Goal: Find specific page/section: Find specific page/section

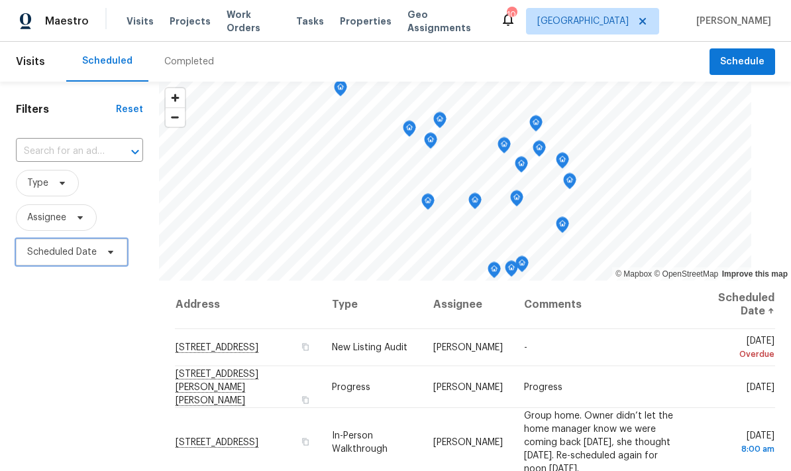
click at [105, 245] on span "Scheduled Date" at bounding box center [71, 252] width 111 height 27
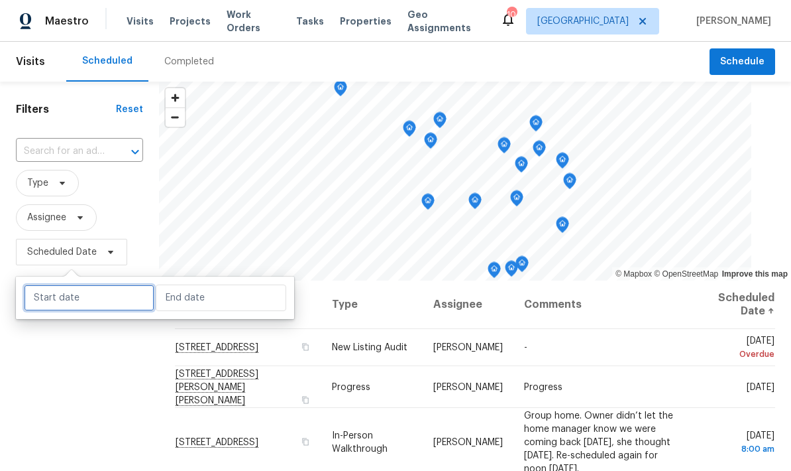
click at [101, 298] on input "text" at bounding box center [89, 297] width 131 height 27
select select "8"
select select "2025"
select select "9"
select select "2025"
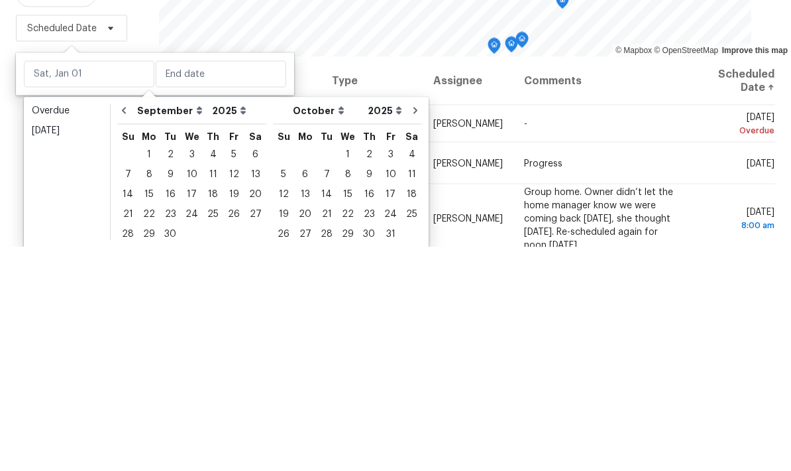
scroll to position [53, 0]
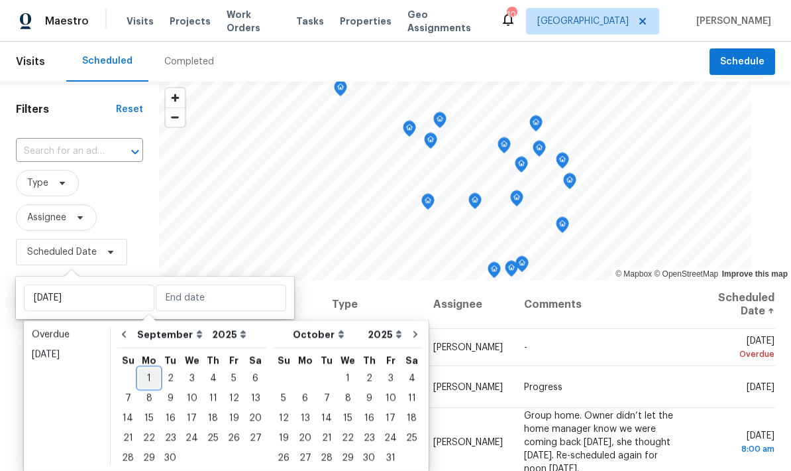
click at [153, 368] on div "1" at bounding box center [149, 377] width 21 height 19
type input "[DATE]"
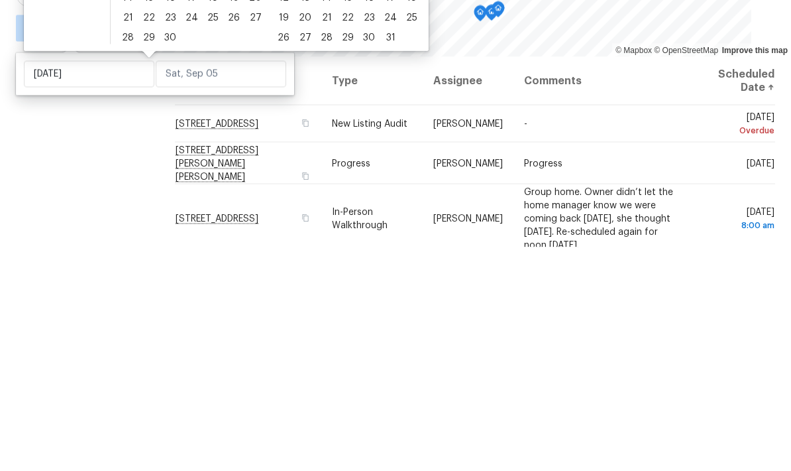
scroll to position [53, 0]
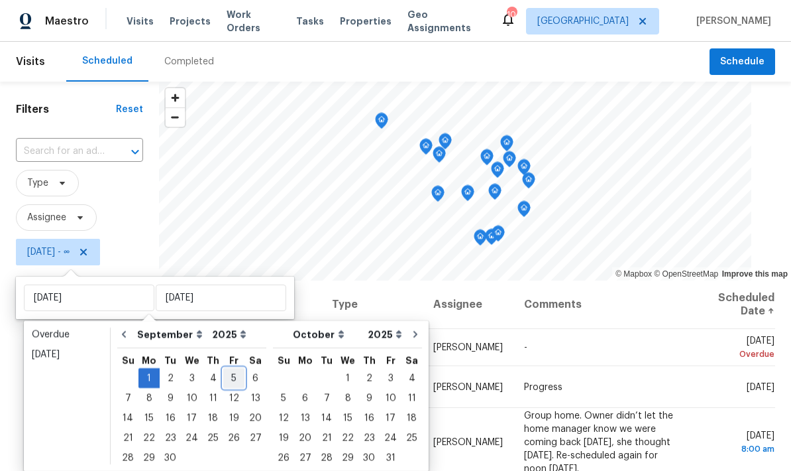
click at [235, 368] on div "5" at bounding box center [233, 377] width 21 height 19
type input "[DATE]"
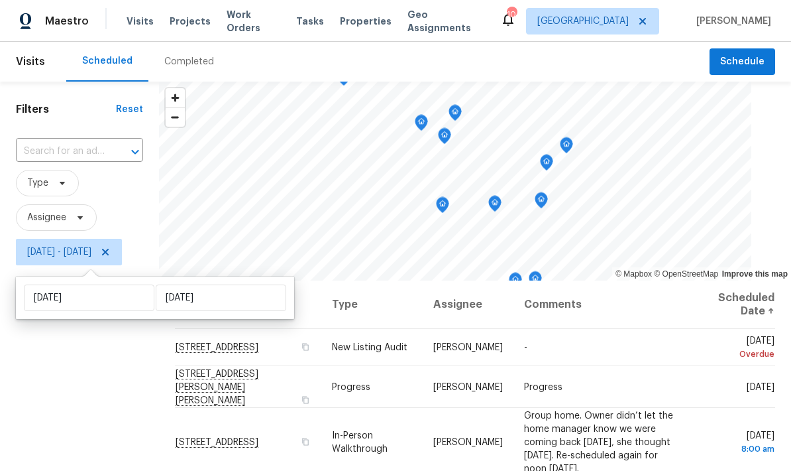
click at [98, 380] on div "Filters Reset ​ Type Assignee [DATE] - [DATE]" at bounding box center [79, 369] width 159 height 575
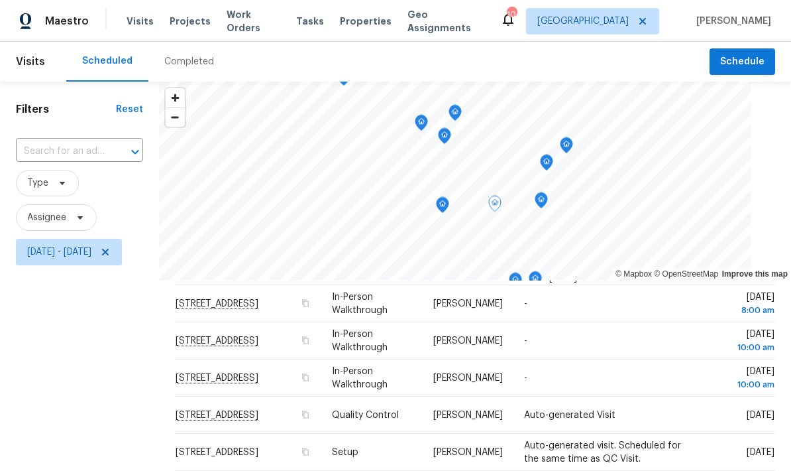
click at [235, 410] on span "[STREET_ADDRESS]" at bounding box center [217, 415] width 83 height 10
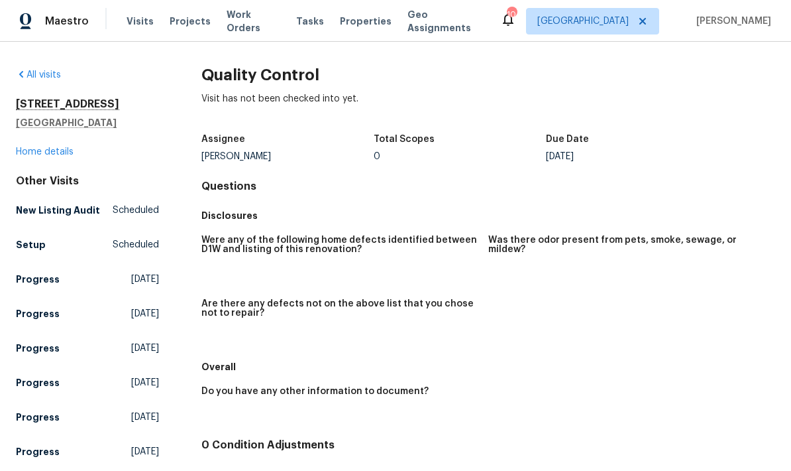
click at [57, 148] on link "Home details" at bounding box center [45, 151] width 58 height 9
